Goal: Task Accomplishment & Management: Manage account settings

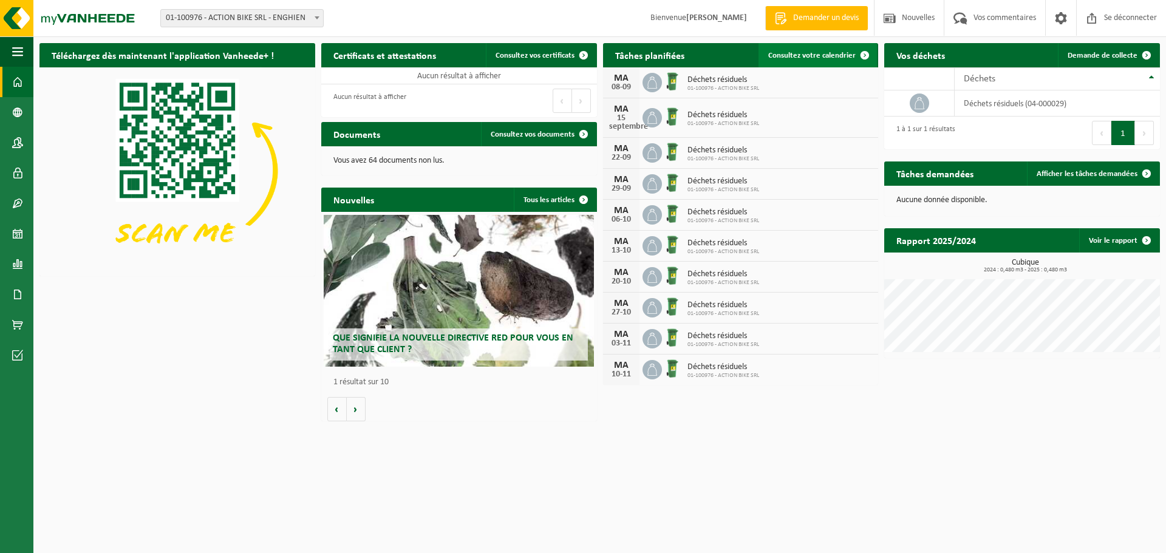
click at [797, 61] on link "Consultez votre calendrier" at bounding box center [817, 55] width 118 height 24
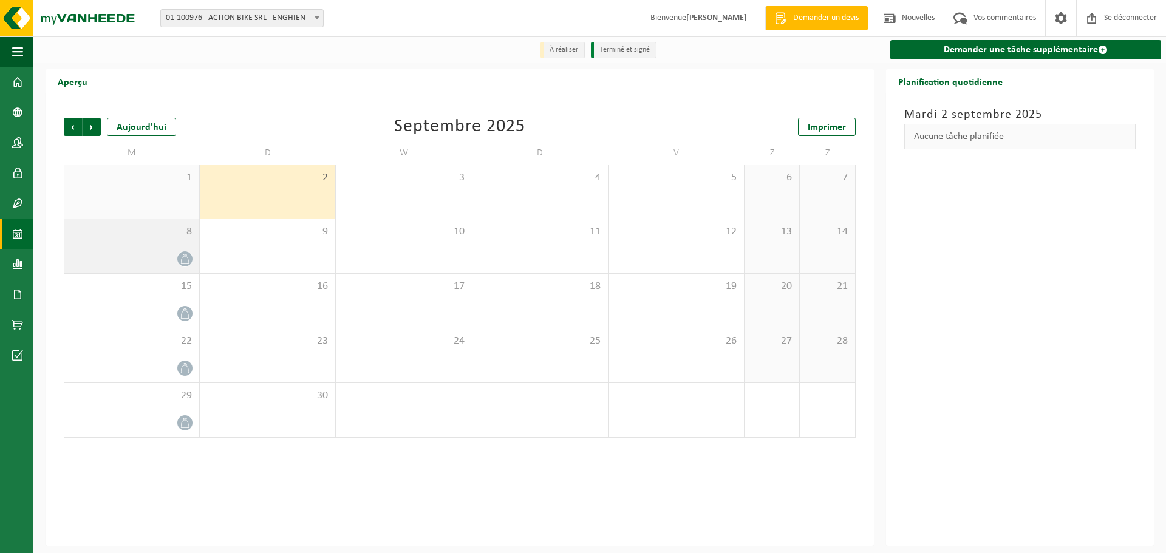
click at [114, 267] on div at bounding box center [131, 259] width 123 height 16
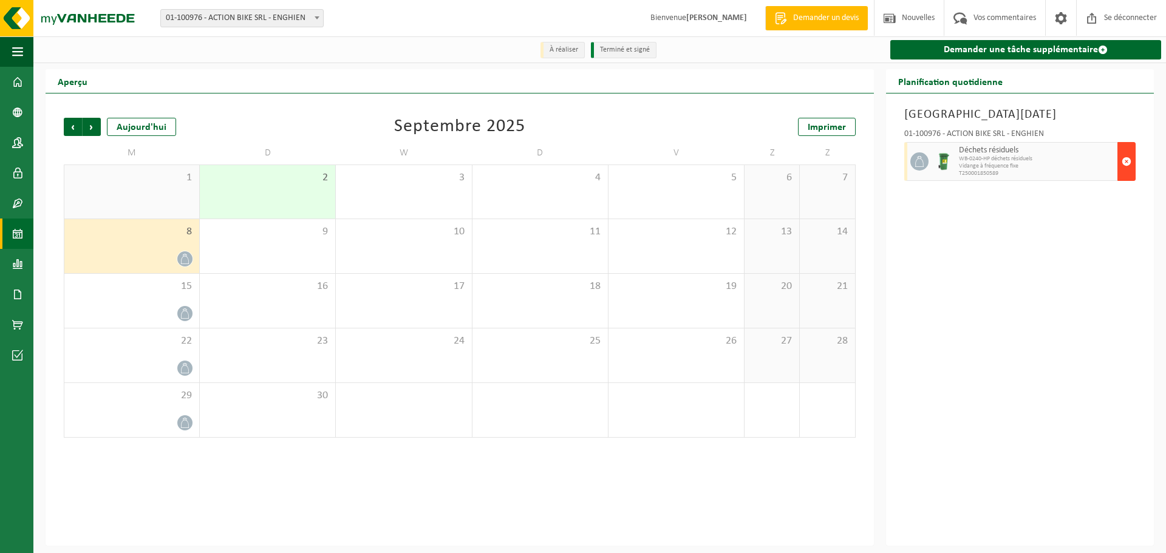
click at [1121, 172] on span "button" at bounding box center [1126, 161] width 10 height 24
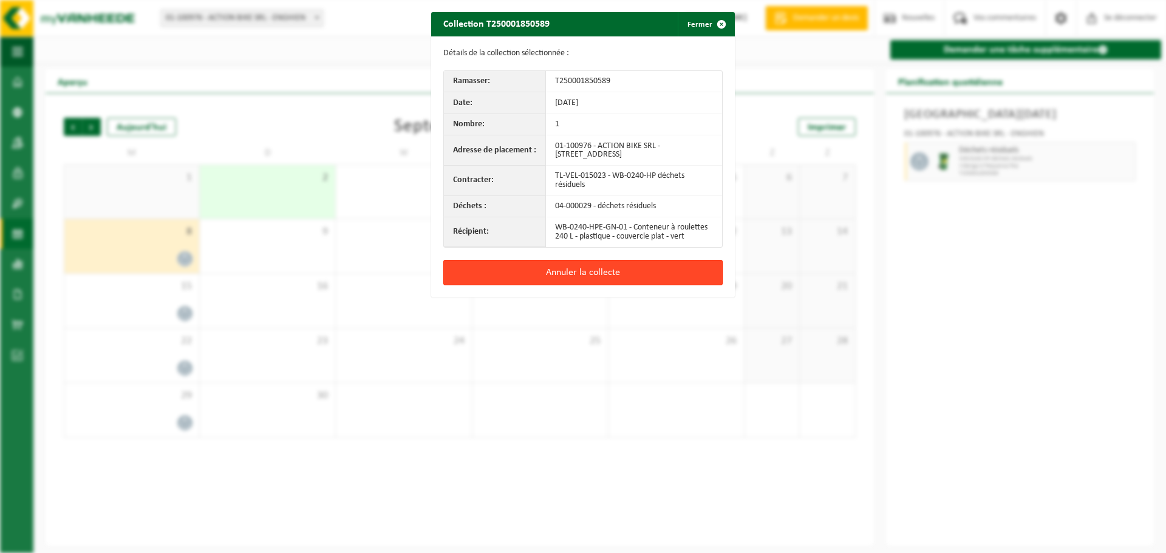
click at [594, 267] on button "Annuler la collecte" at bounding box center [582, 272] width 279 height 25
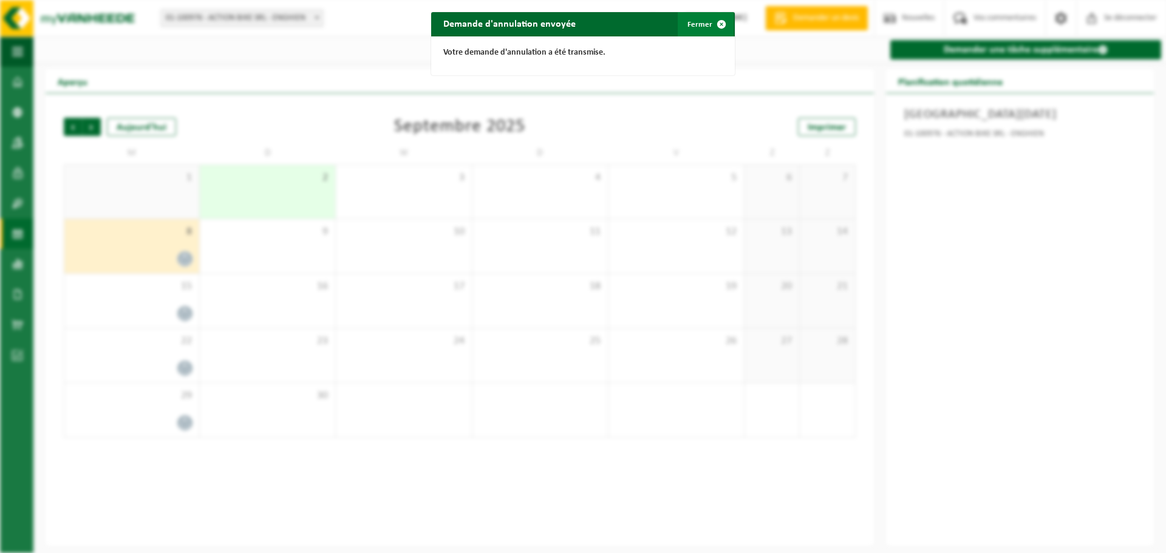
click at [698, 32] on button "Fermer" at bounding box center [706, 24] width 56 height 24
